Goal: Task Accomplishment & Management: Use online tool/utility

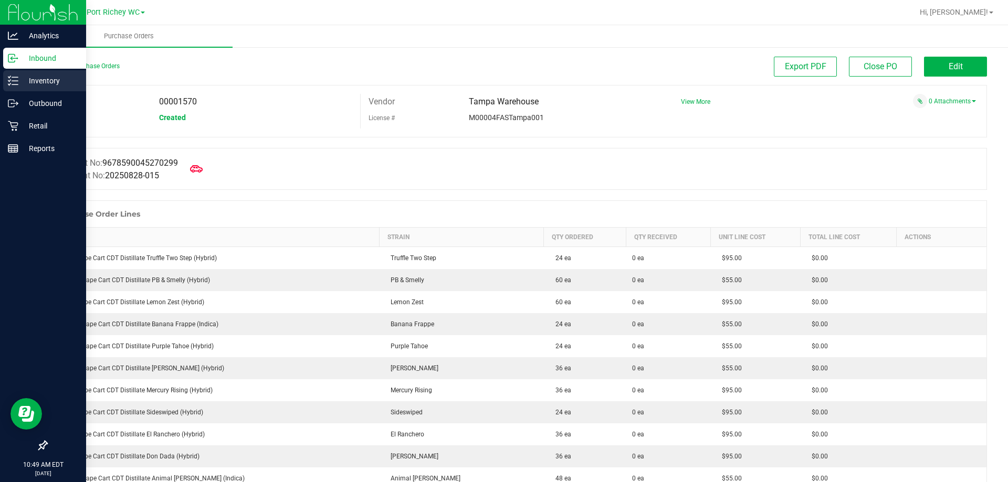
click at [16, 81] on line at bounding box center [15, 81] width 6 height 0
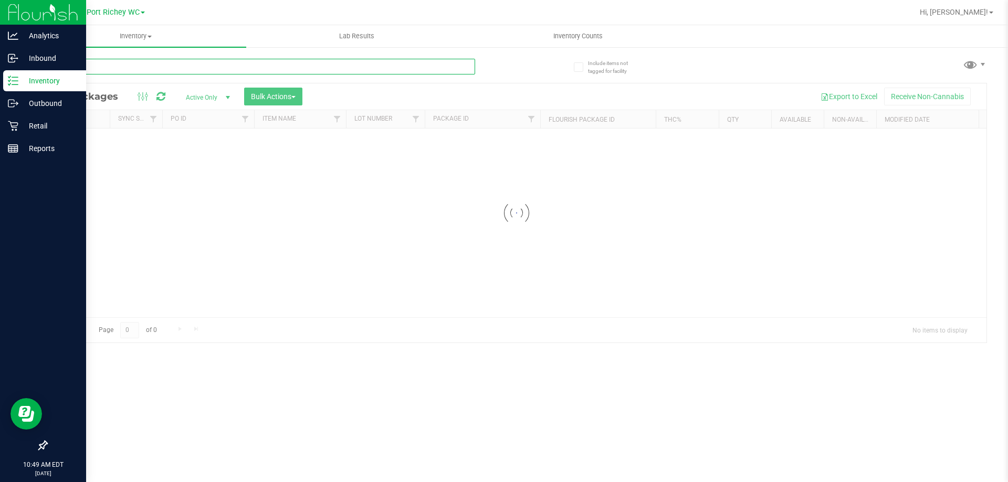
click at [162, 61] on input "text" at bounding box center [260, 67] width 429 height 16
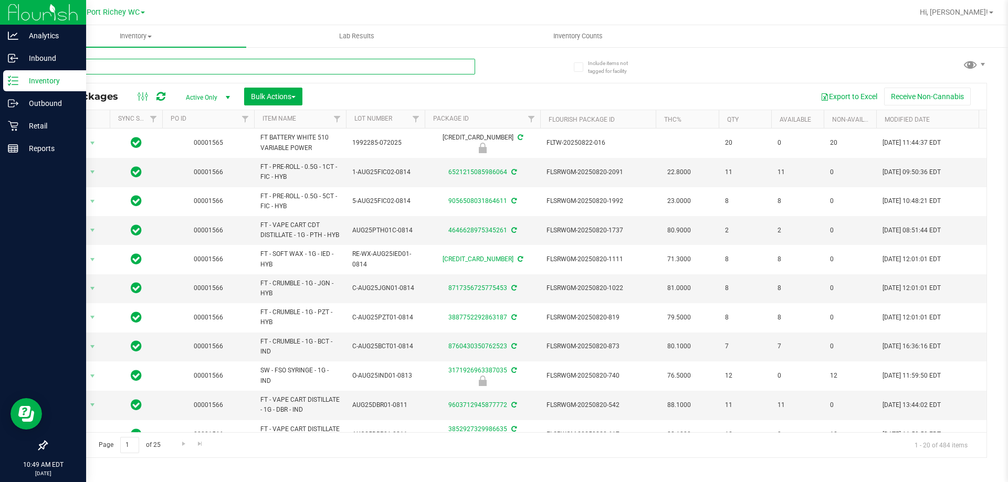
type input "rhb"
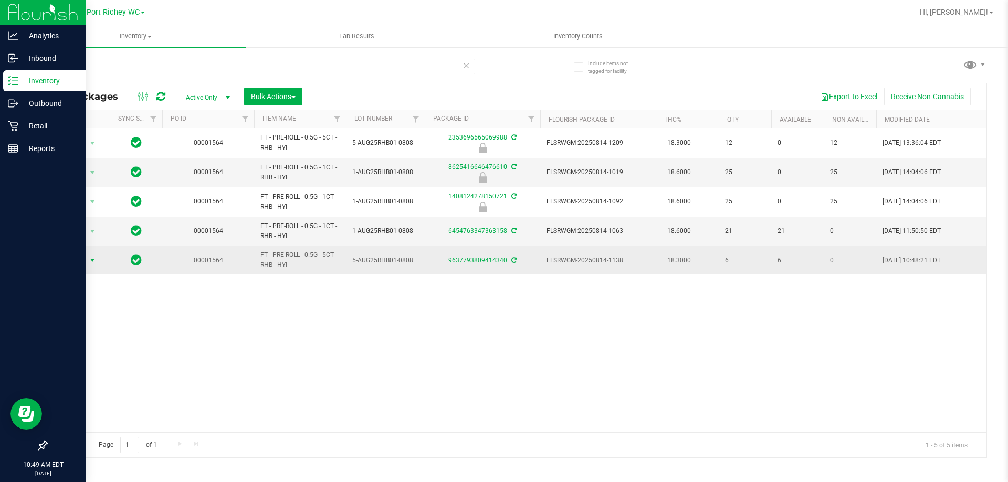
click at [99, 259] on span "select" at bounding box center [92, 260] width 13 height 15
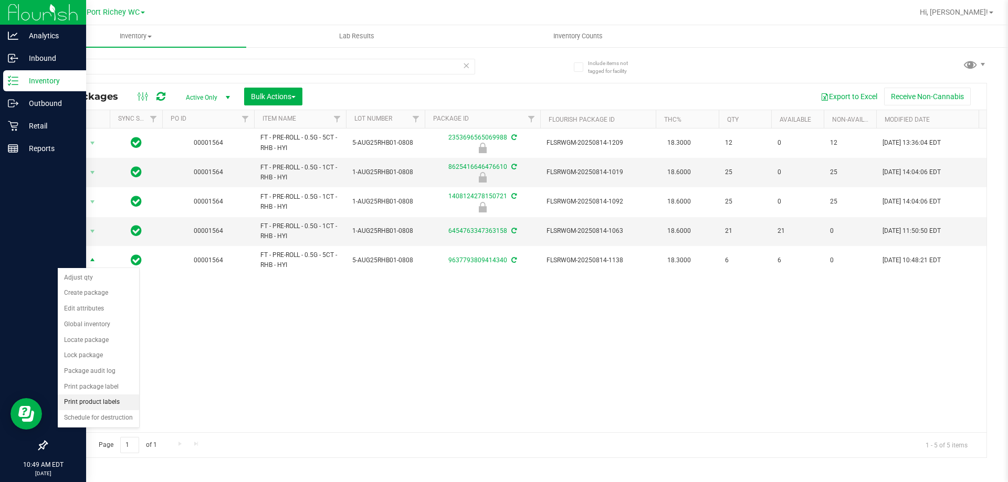
click at [111, 402] on li "Print product labels" at bounding box center [98, 403] width 81 height 16
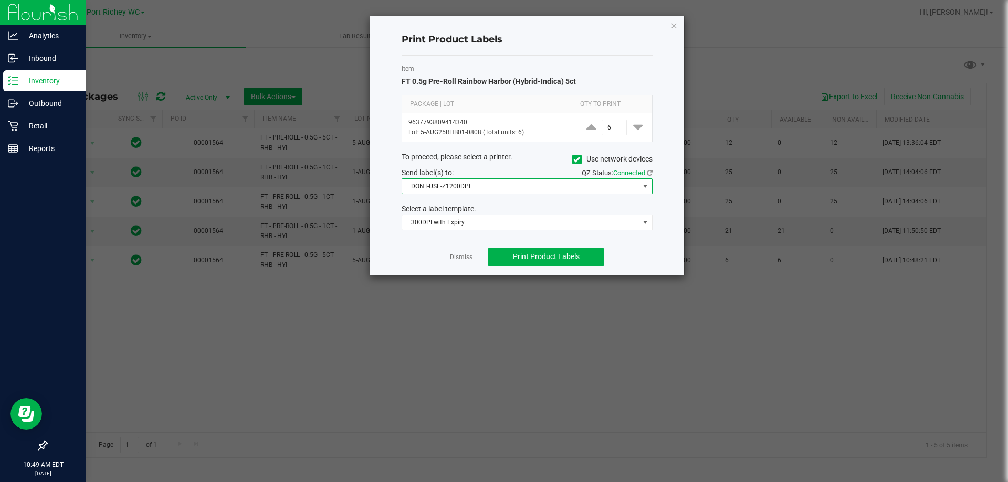
click at [461, 183] on span "DONT-USE-Z1200DPI" at bounding box center [520, 186] width 237 height 15
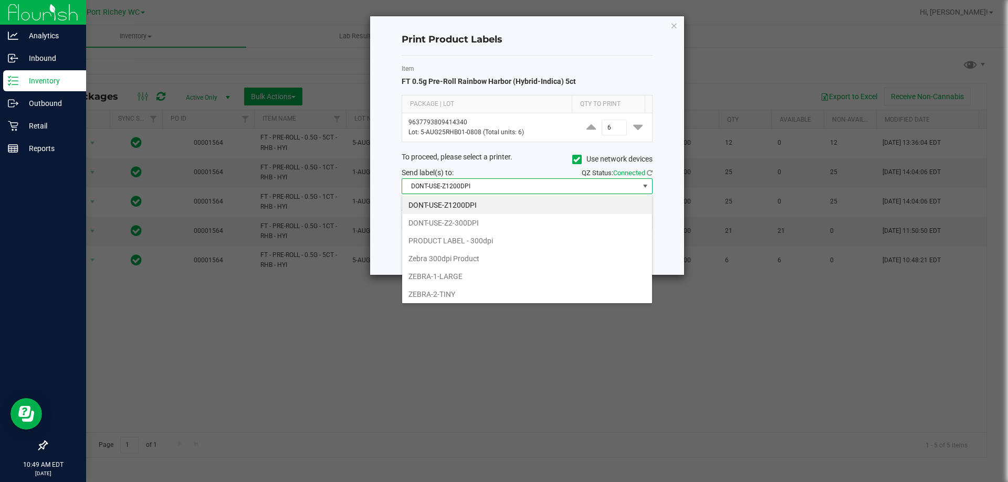
scroll to position [16, 251]
click at [456, 291] on li "ZEBRA-2-TINY" at bounding box center [527, 295] width 250 height 18
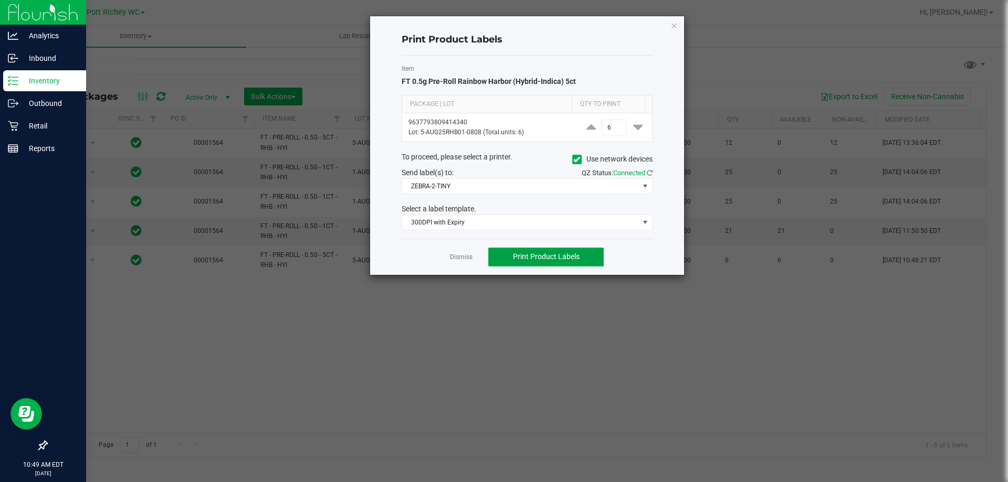
click at [534, 257] on span "Print Product Labels" at bounding box center [546, 257] width 67 height 8
click at [564, 250] on button "Print Product Labels" at bounding box center [545, 257] width 115 height 19
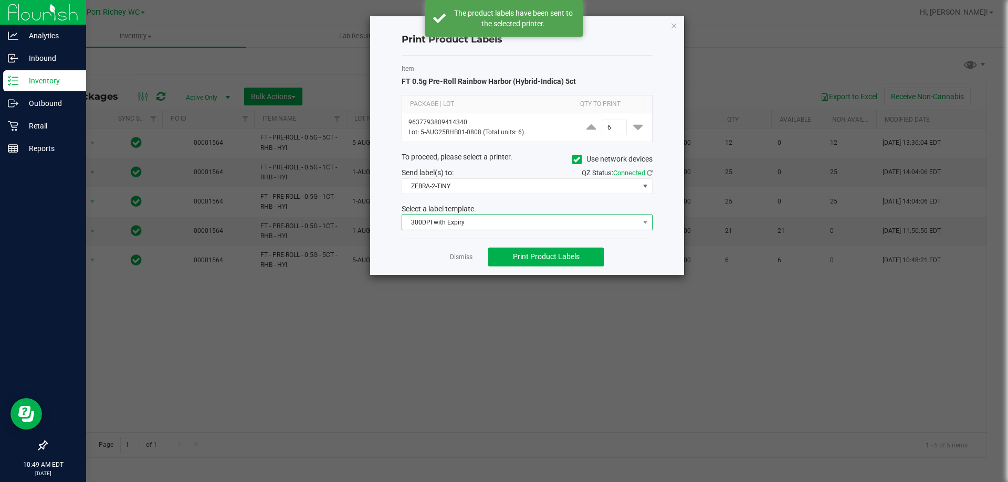
click at [559, 225] on span "300DPI with Expiry" at bounding box center [520, 222] width 237 height 15
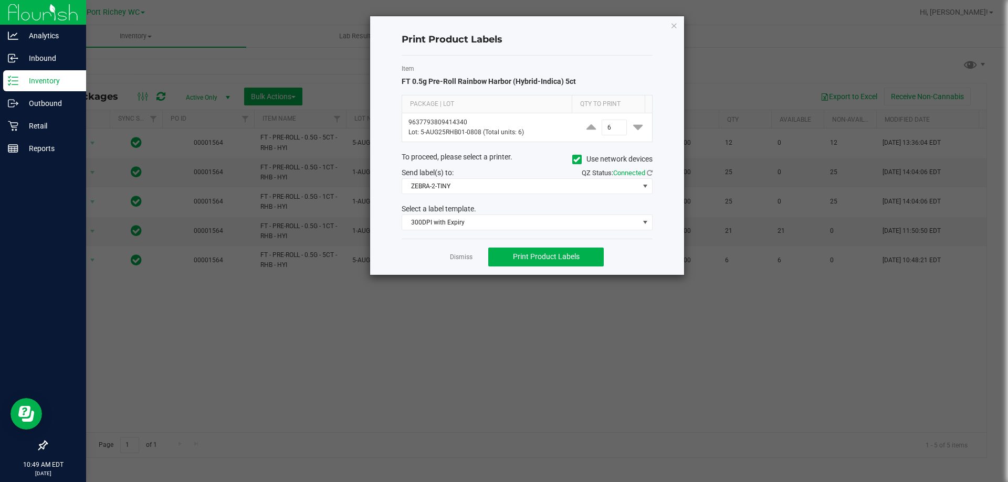
click at [550, 171] on div "QZ Status: Connected" at bounding box center [593, 172] width 133 height 11
click at [538, 184] on span "ZEBRA-2-TINY" at bounding box center [520, 186] width 237 height 15
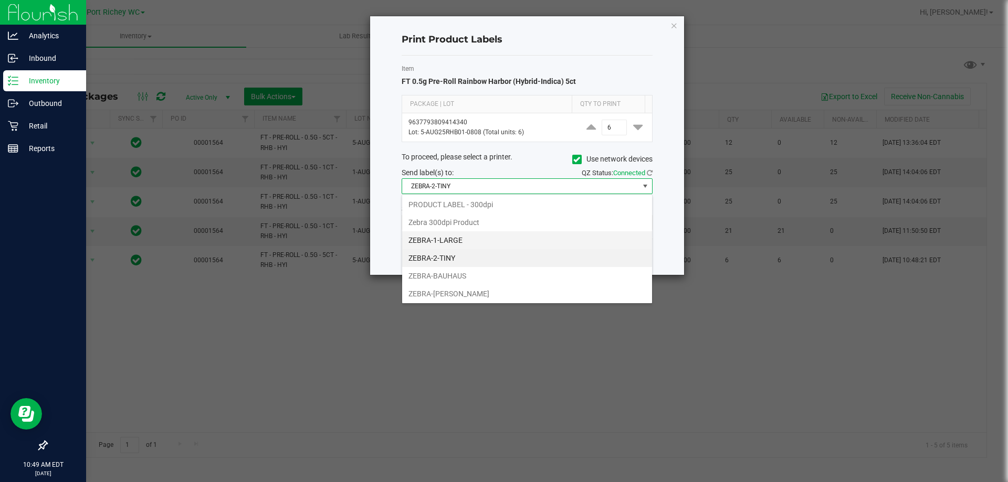
scroll to position [55, 0]
click at [487, 224] on li "ZEBRA-1-LARGE" at bounding box center [527, 222] width 250 height 18
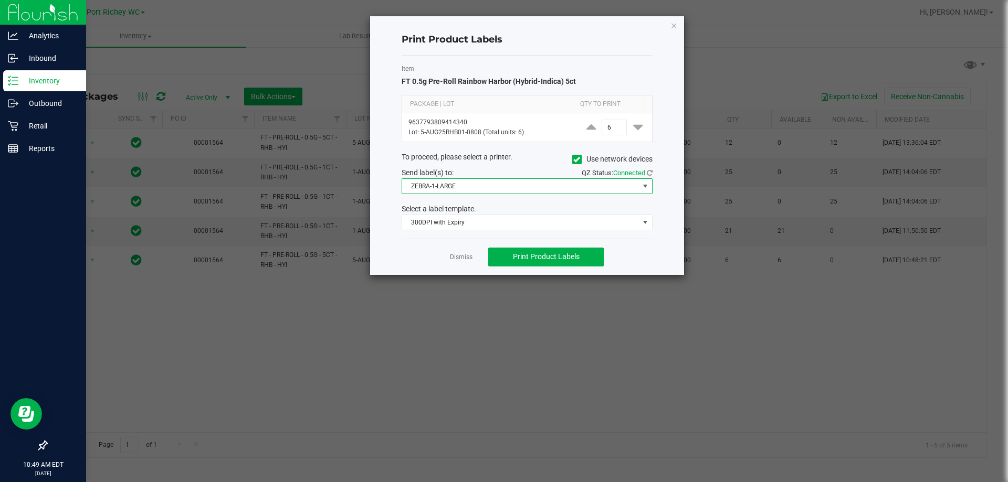
click at [543, 268] on div "Dismiss Print Product Labels" at bounding box center [527, 257] width 251 height 36
click at [544, 256] on span "Print Product Labels" at bounding box center [546, 257] width 67 height 8
click at [572, 215] on span "300DPI with Expiry" at bounding box center [520, 222] width 237 height 15
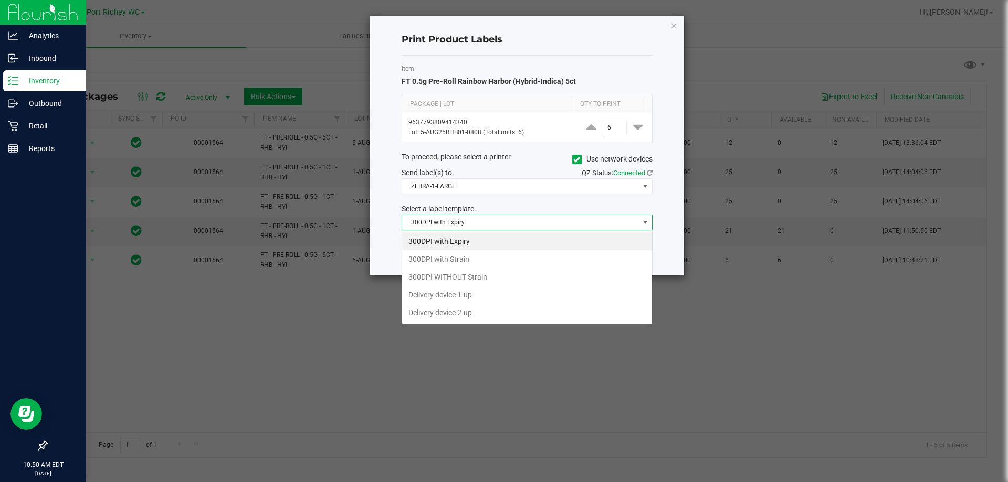
scroll to position [16, 251]
click at [524, 259] on li "300DPI with Strain" at bounding box center [527, 259] width 250 height 18
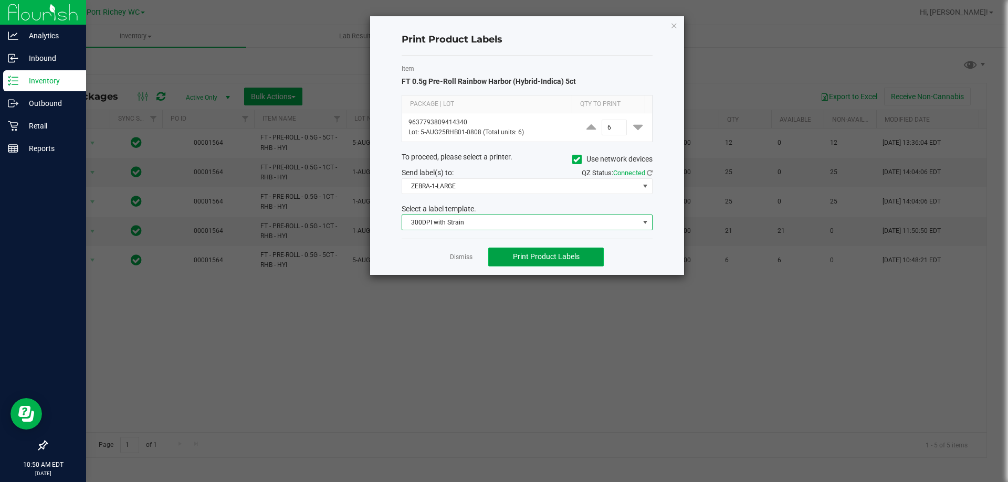
click at [526, 259] on span "Print Product Labels" at bounding box center [546, 257] width 67 height 8
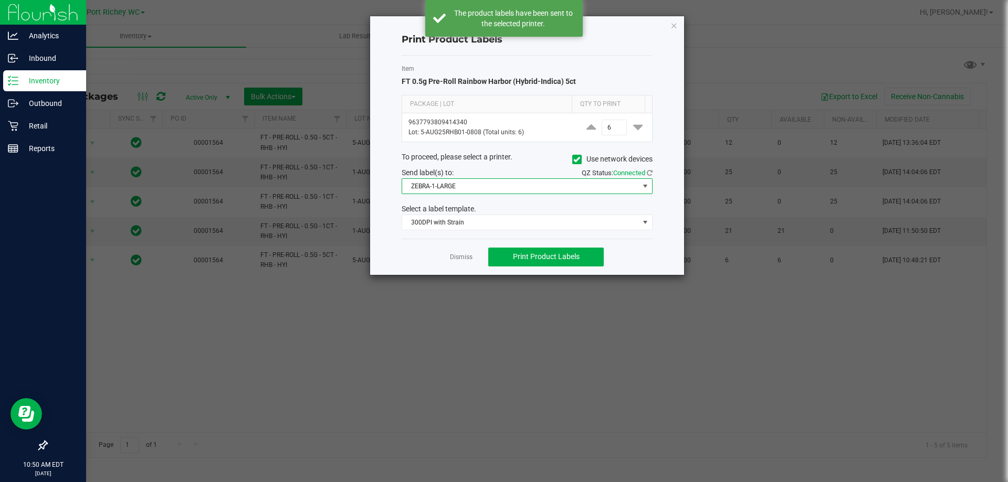
click at [490, 190] on span "ZEBRA-1-LARGE" at bounding box center [520, 186] width 237 height 15
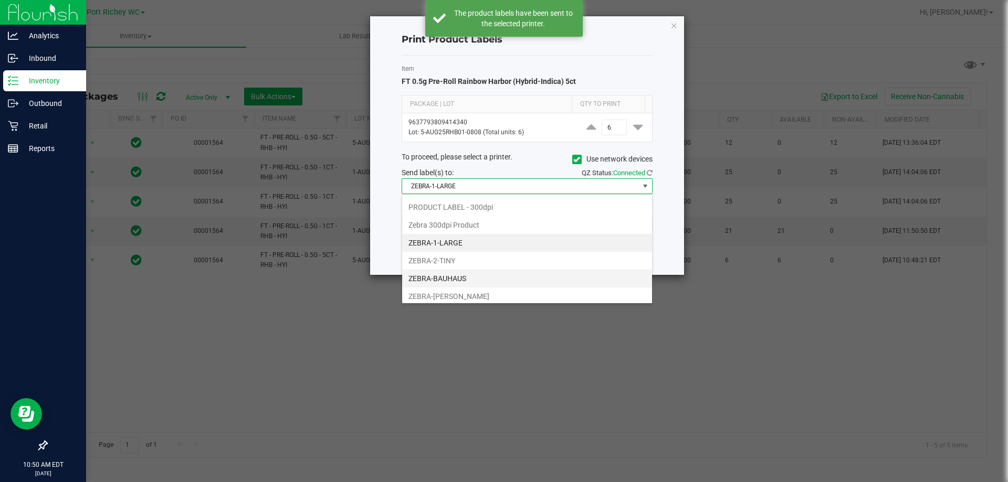
scroll to position [52, 0]
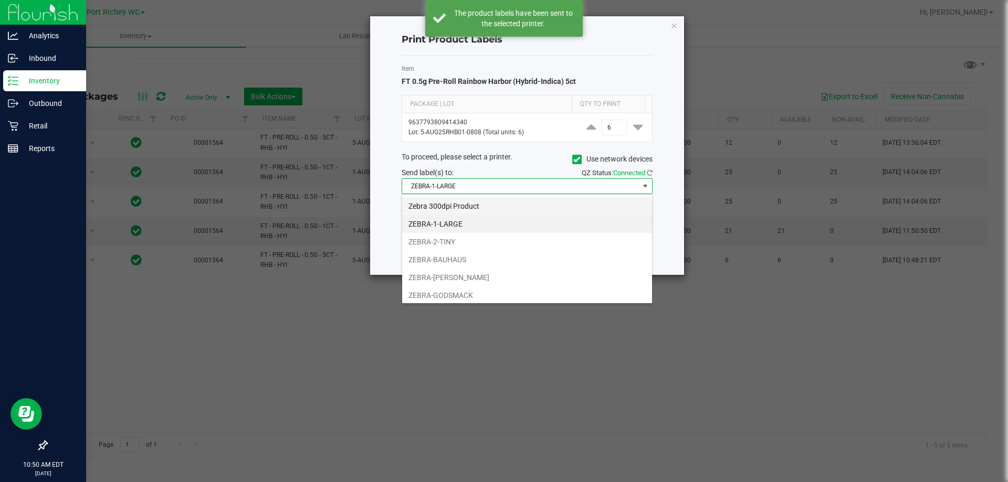
click at [476, 203] on li "Zebra 300dpi Product" at bounding box center [527, 206] width 250 height 18
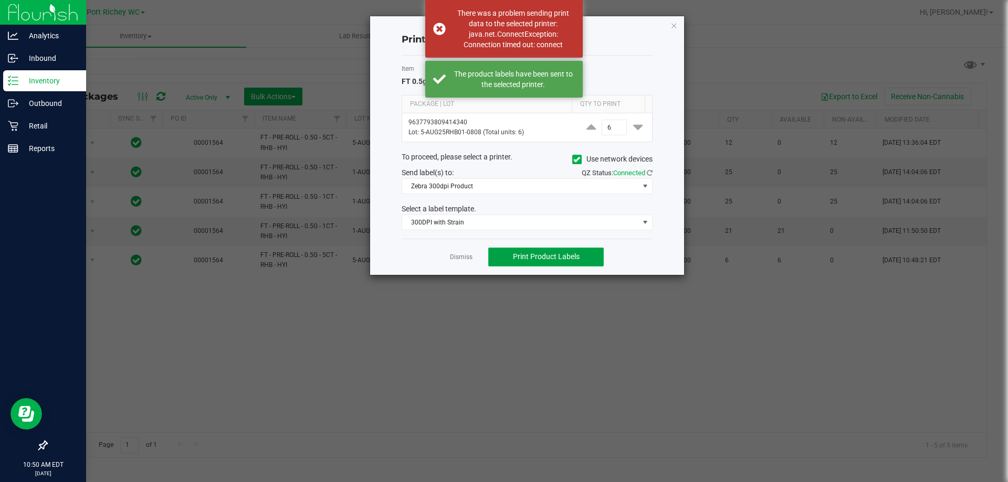
click at [522, 253] on span "Print Product Labels" at bounding box center [546, 257] width 67 height 8
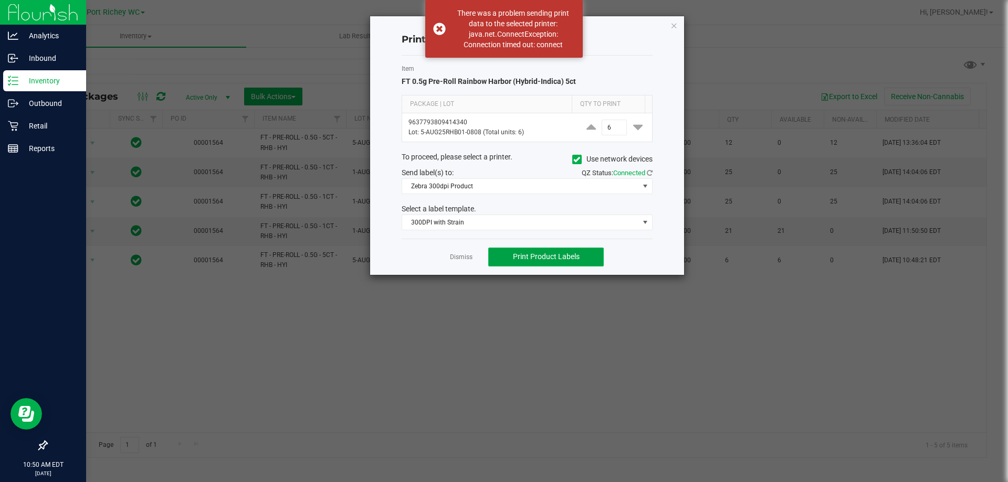
click at [523, 258] on span "Print Product Labels" at bounding box center [546, 257] width 67 height 8
click at [545, 186] on span "Zebra 300dpi Product" at bounding box center [520, 186] width 237 height 15
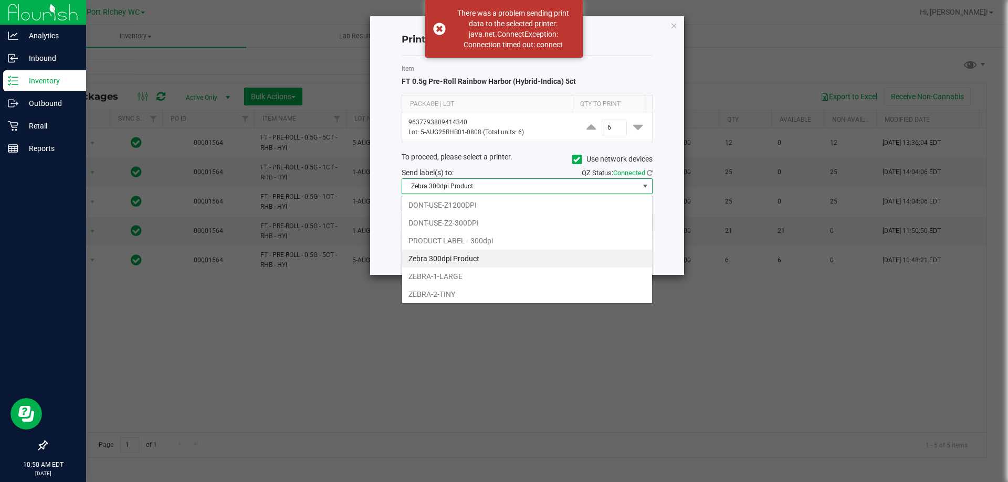
scroll to position [16, 251]
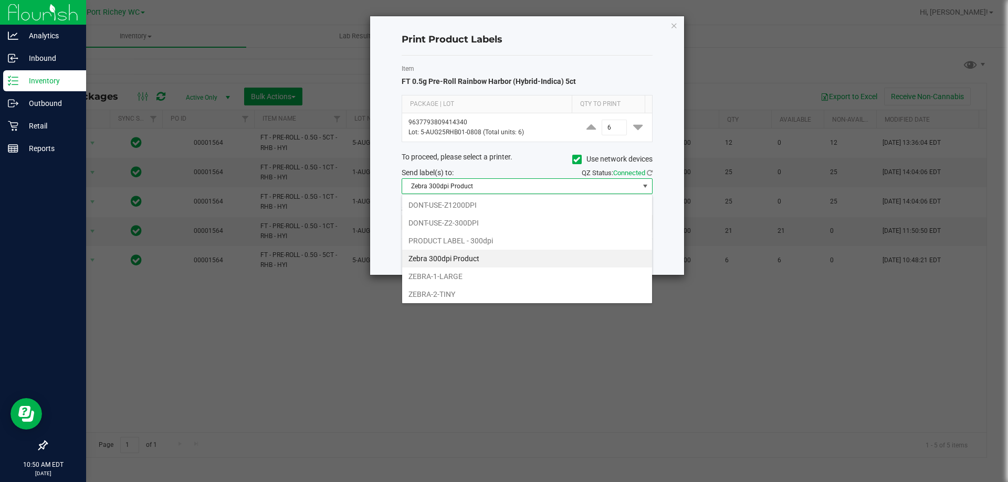
click at [515, 254] on li "Zebra 300dpi Product" at bounding box center [527, 259] width 250 height 18
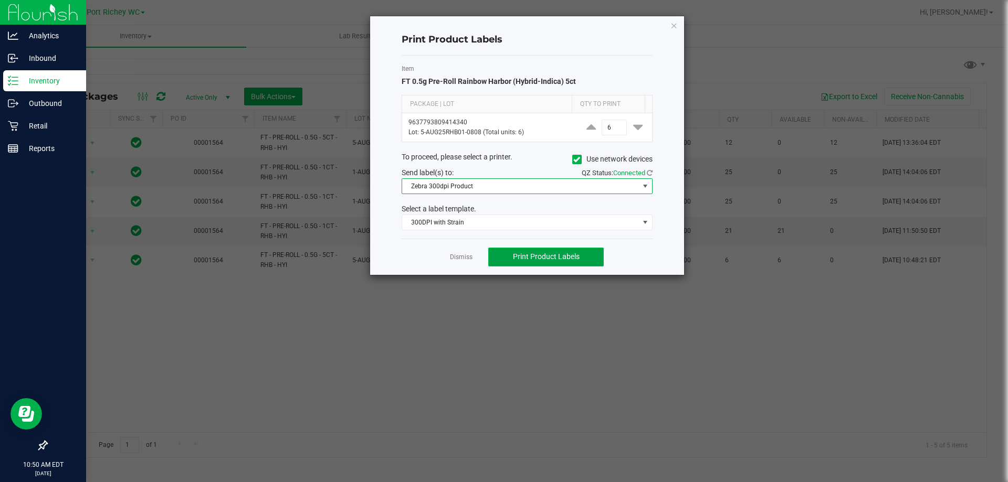
click at [552, 256] on span "Print Product Labels" at bounding box center [546, 257] width 67 height 8
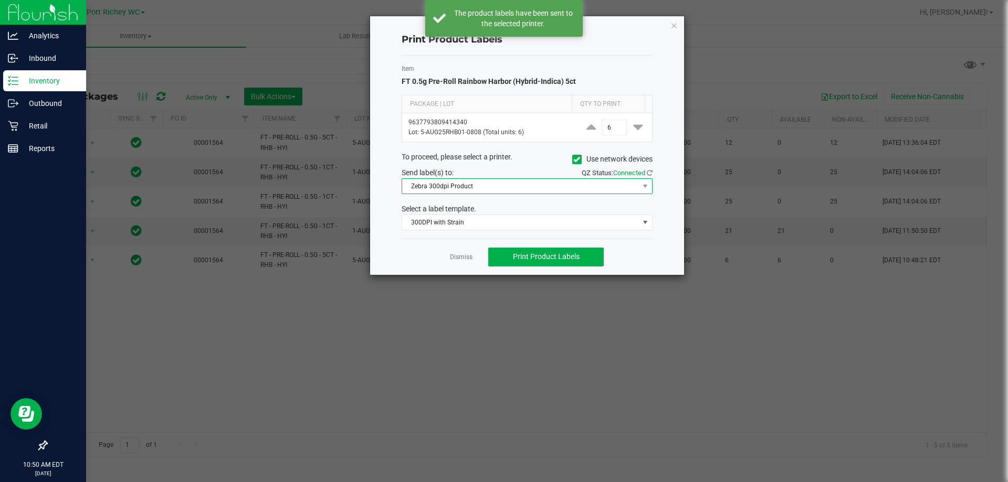
click at [623, 186] on span "Zebra 300dpi Product" at bounding box center [520, 186] width 237 height 15
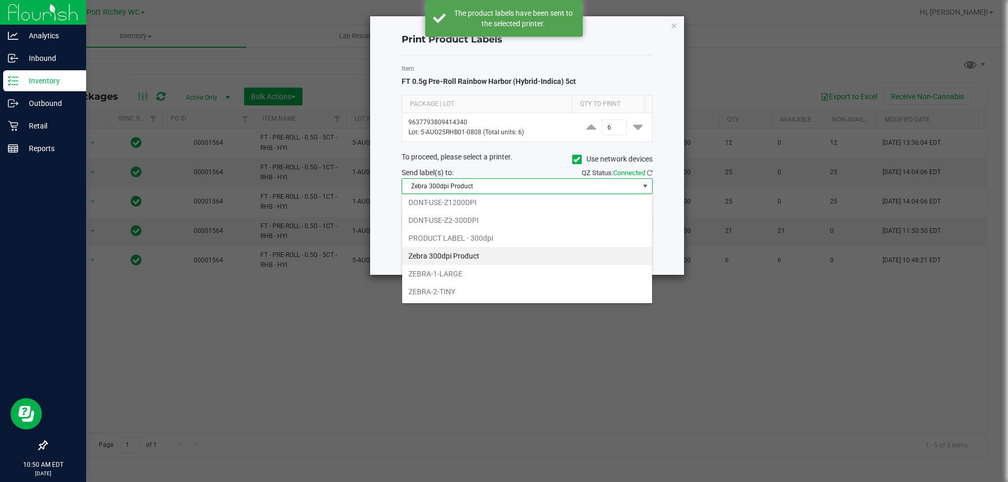
scroll to position [0, 0]
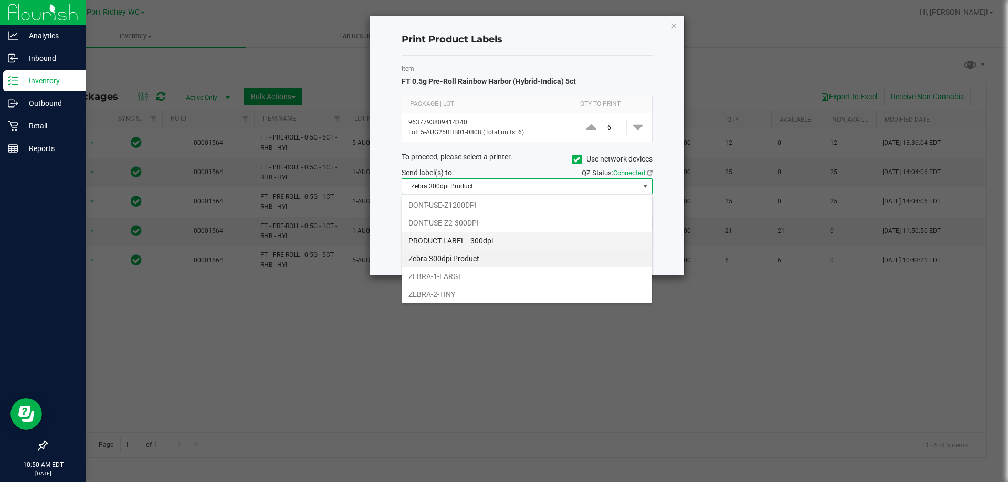
click at [466, 244] on li "PRODUCT LABEL - 300dpi" at bounding box center [527, 241] width 250 height 18
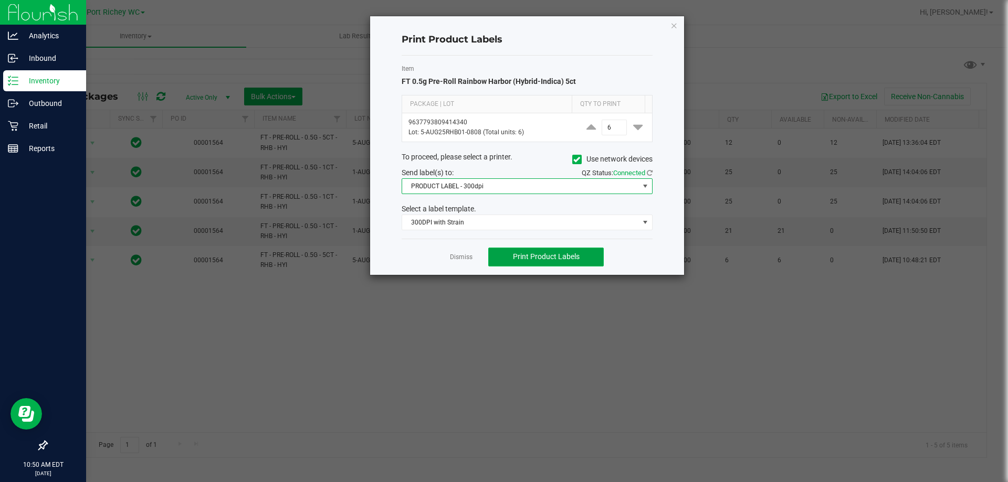
click at [552, 262] on button "Print Product Labels" at bounding box center [545, 257] width 115 height 19
click at [461, 259] on link "Dismiss" at bounding box center [461, 257] width 23 height 9
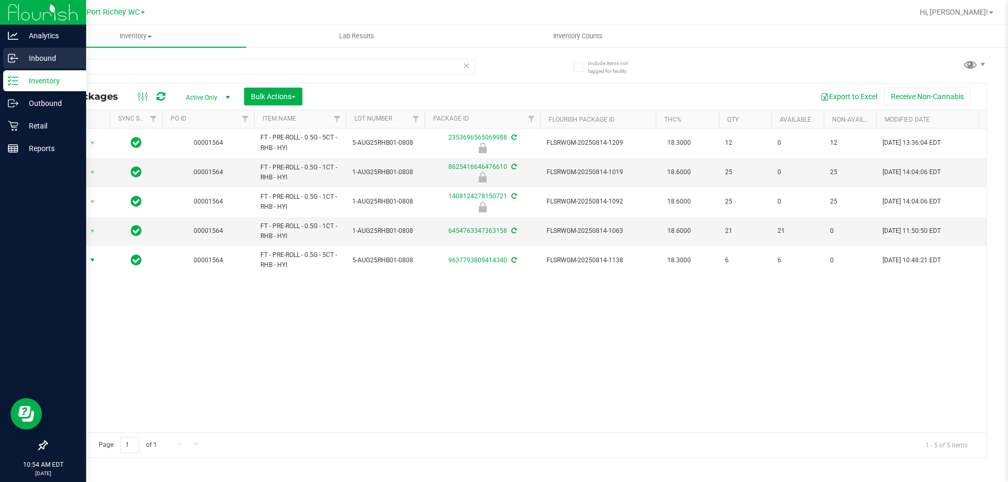
click at [4, 59] on div "Inbound" at bounding box center [44, 58] width 83 height 21
